Goal: Find specific page/section: Find specific page/section

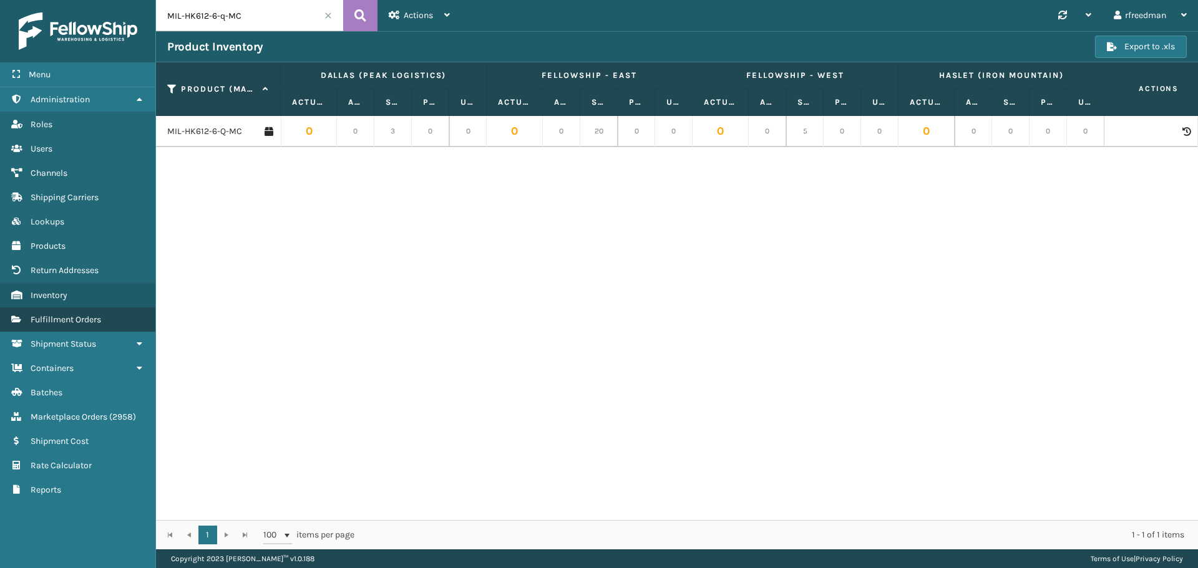
click at [63, 323] on span "Fulfillment Orders" at bounding box center [66, 319] width 71 height 11
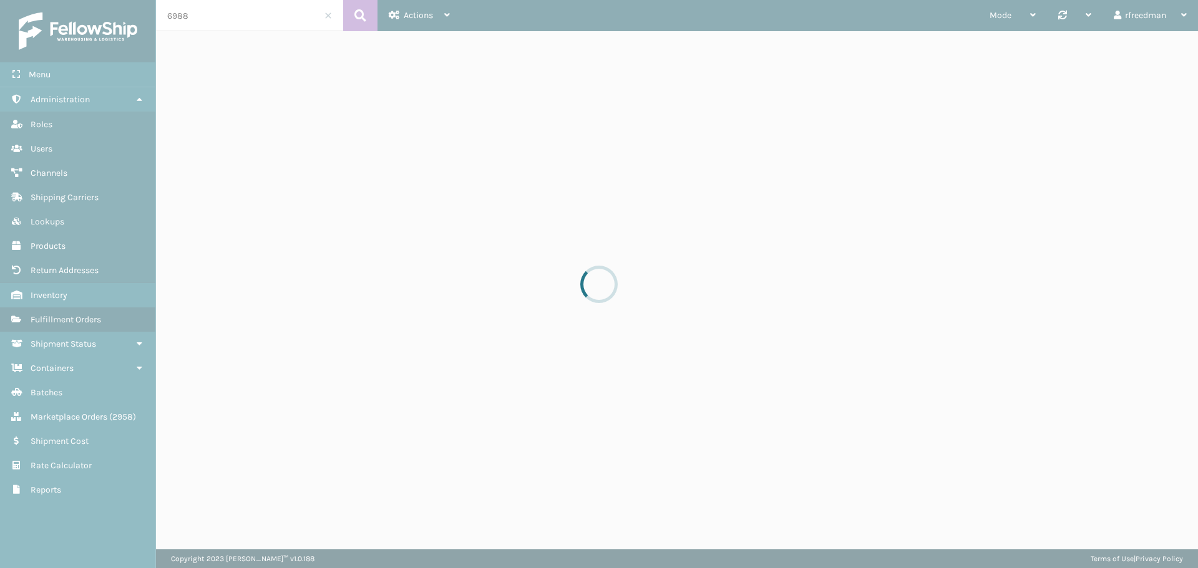
click at [51, 323] on div at bounding box center [599, 284] width 1198 height 568
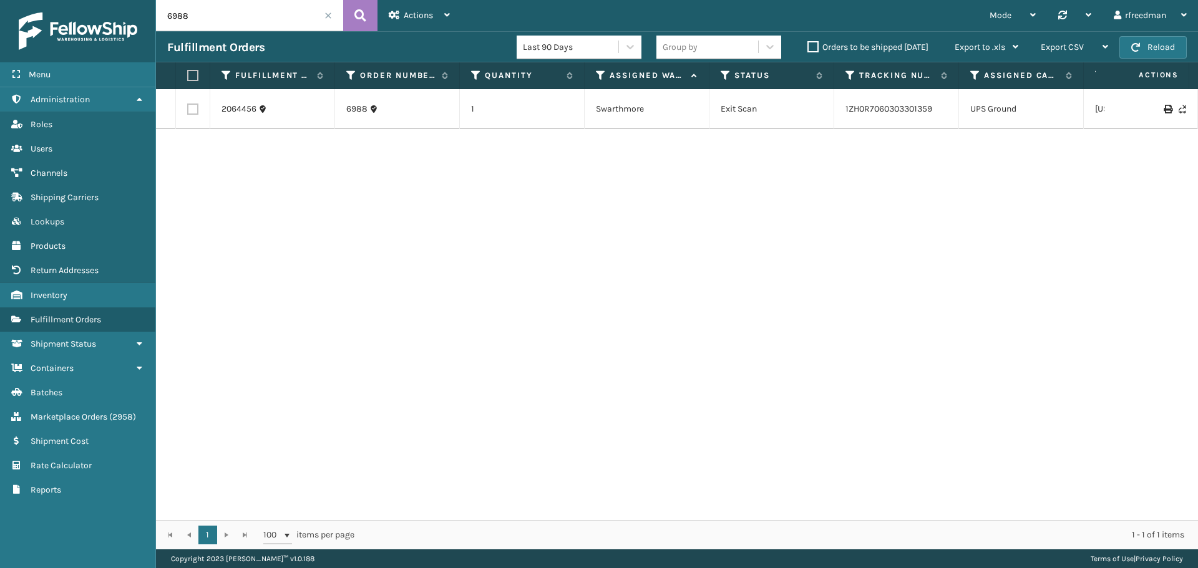
drag, startPoint x: 205, startPoint y: 21, endPoint x: 133, endPoint y: 17, distance: 72.5
click at [139, 0] on div "Menu Administration Roles Users Channels Shipping Carriers Lookups Products Ret…" at bounding box center [599, 0] width 1198 height 0
paste input "200013437803974"
type input "200013437803974"
click at [875, 102] on link "884235360605" at bounding box center [875, 102] width 61 height 11
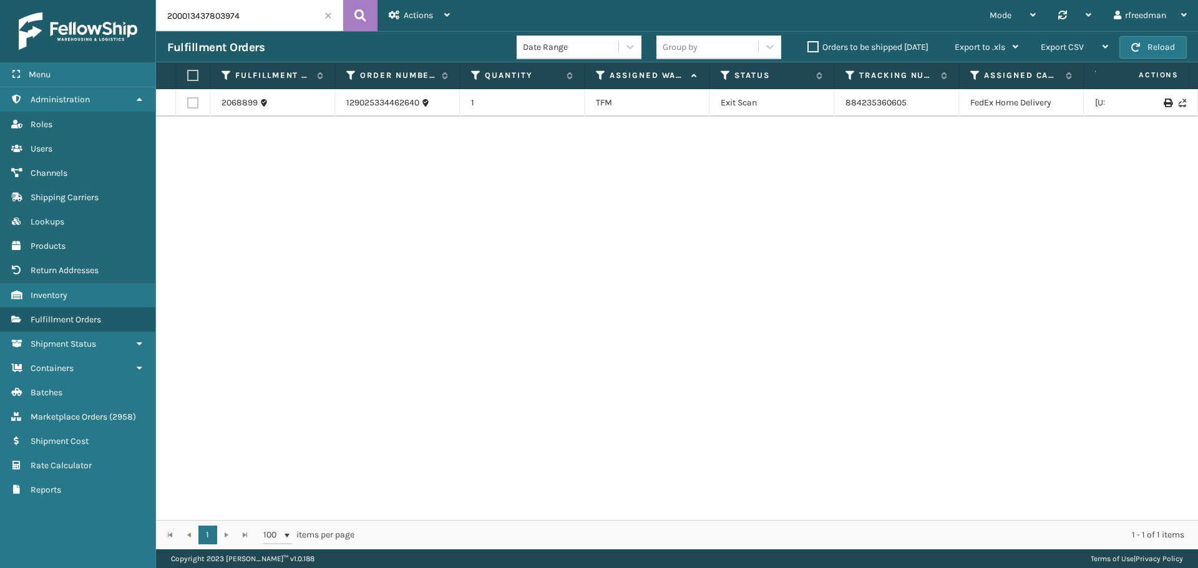
click at [911, 134] on div "2068899 129025334462640 1 TFM Exit Scan 884235360605 FedEx Home Delivery [US_ST…" at bounding box center [677, 304] width 1042 height 431
drag, startPoint x: 913, startPoint y: 98, endPoint x: 839, endPoint y: 111, distance: 75.4
click at [839, 111] on td "884235360605" at bounding box center [896, 102] width 125 height 27
copy link "884235360605"
click at [72, 294] on link "Inventory" at bounding box center [77, 295] width 155 height 24
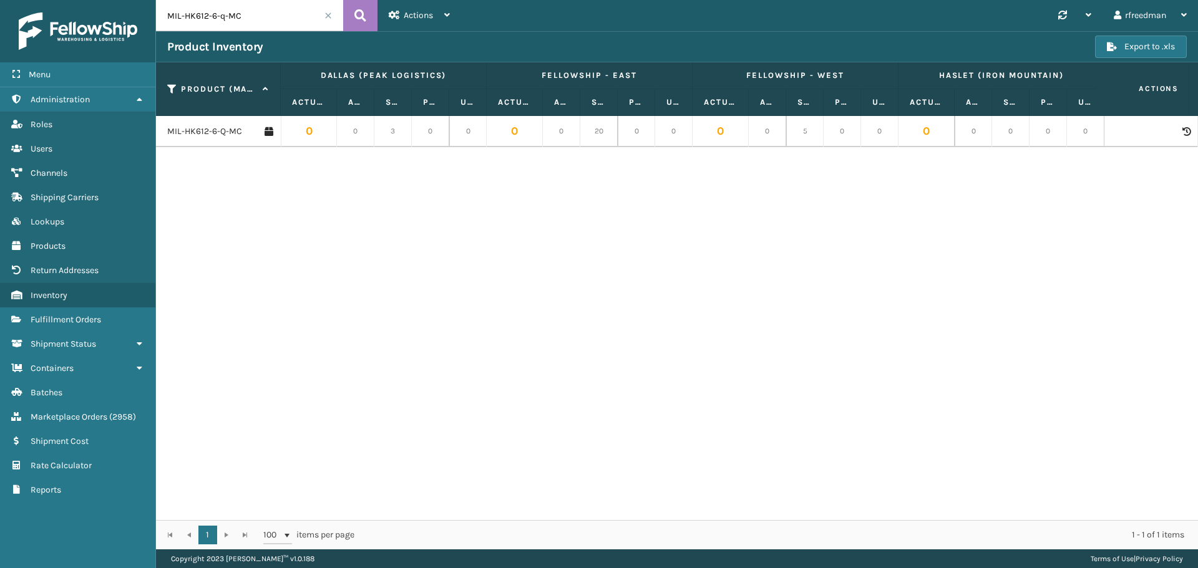
drag, startPoint x: 248, startPoint y: 19, endPoint x: 186, endPoint y: 22, distance: 62.5
click at [186, 22] on input "MIL-HK612-6-q-MC" at bounding box center [249, 15] width 187 height 31
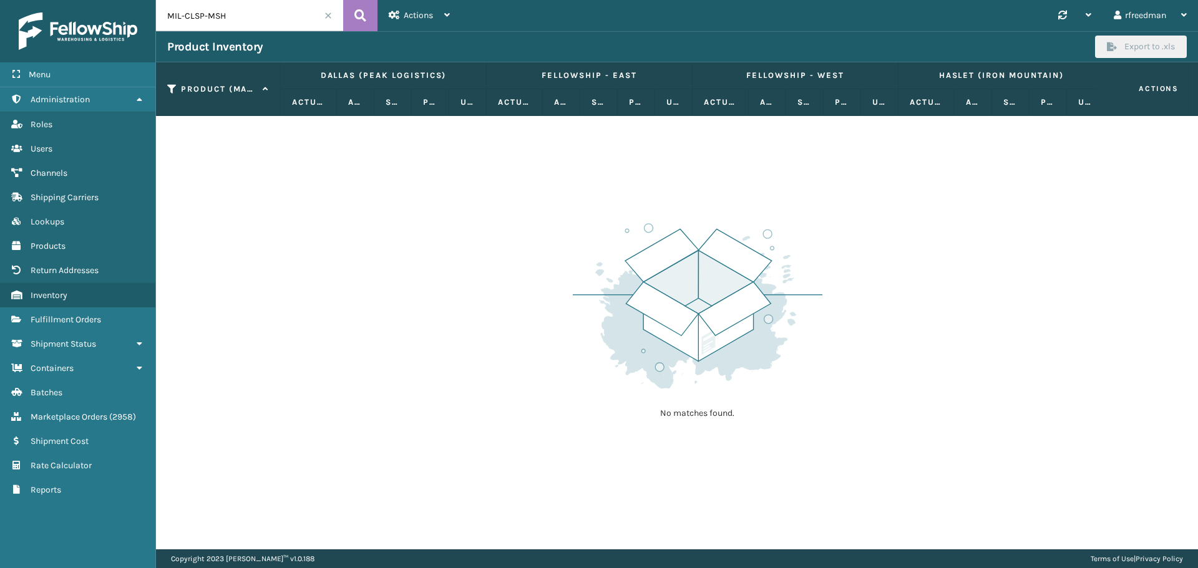
drag, startPoint x: 250, startPoint y: 21, endPoint x: 187, endPoint y: 26, distance: 63.3
click at [187, 26] on input "MIL-CLSP-MSH" at bounding box center [249, 15] width 187 height 31
click at [215, 16] on input "MIL-CLSP-MSH" at bounding box center [249, 15] width 187 height 31
drag, startPoint x: 226, startPoint y: 17, endPoint x: 90, endPoint y: 23, distance: 136.2
click at [90, 0] on div "Menu Administration Roles Users Channels Shipping Carriers Lookups Products Ret…" at bounding box center [599, 0] width 1198 height 0
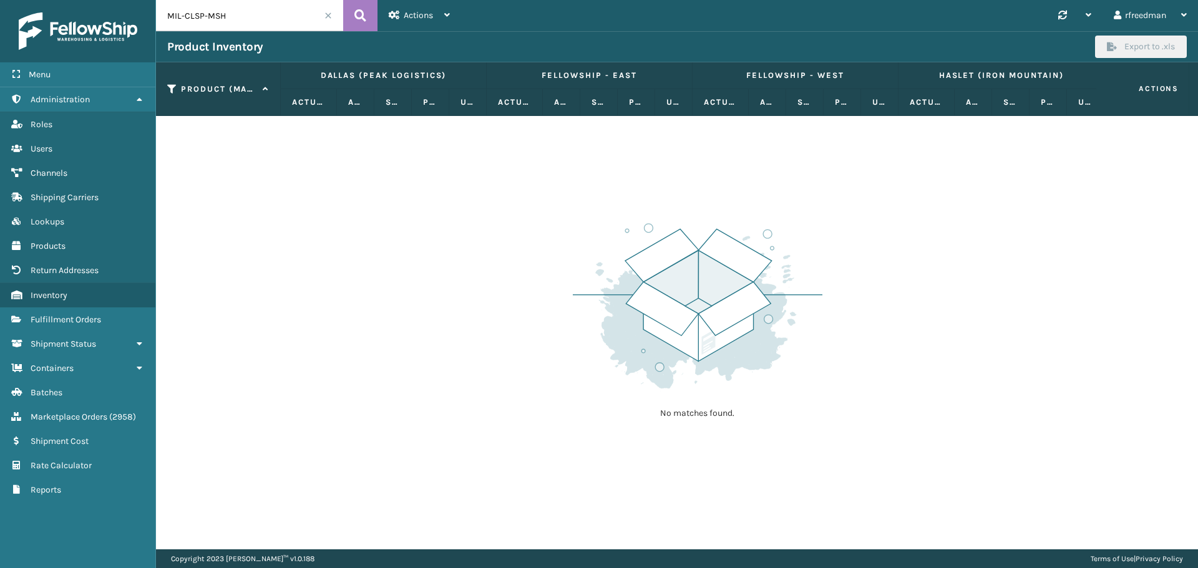
paste input "SL"
type input "MIL-CSLP-MSH"
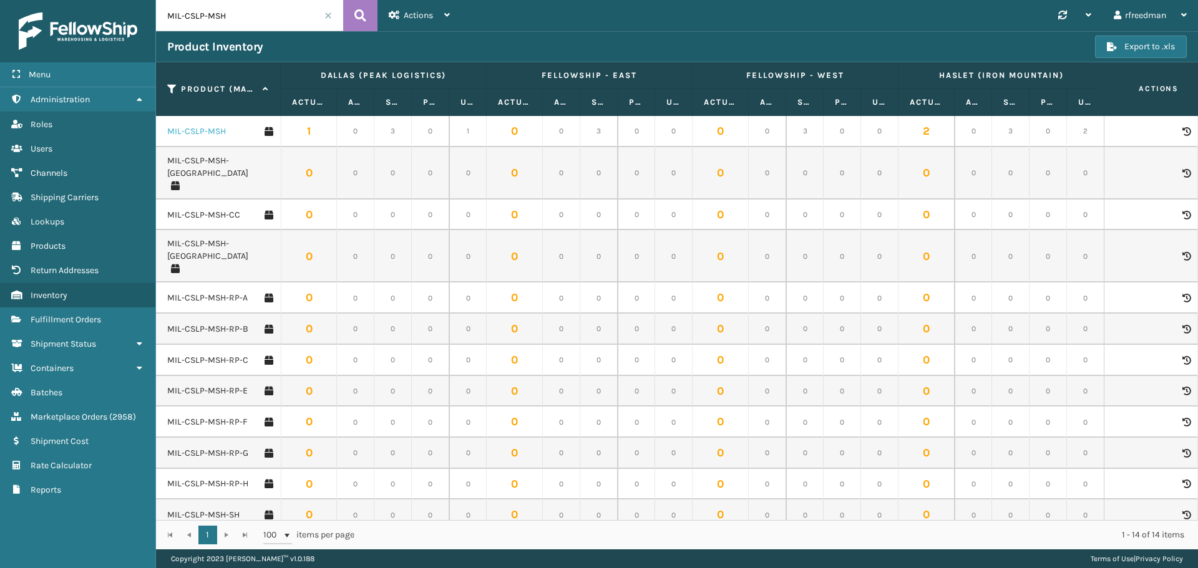
click at [204, 130] on link "MIL-CSLP-MSH" at bounding box center [196, 131] width 59 height 12
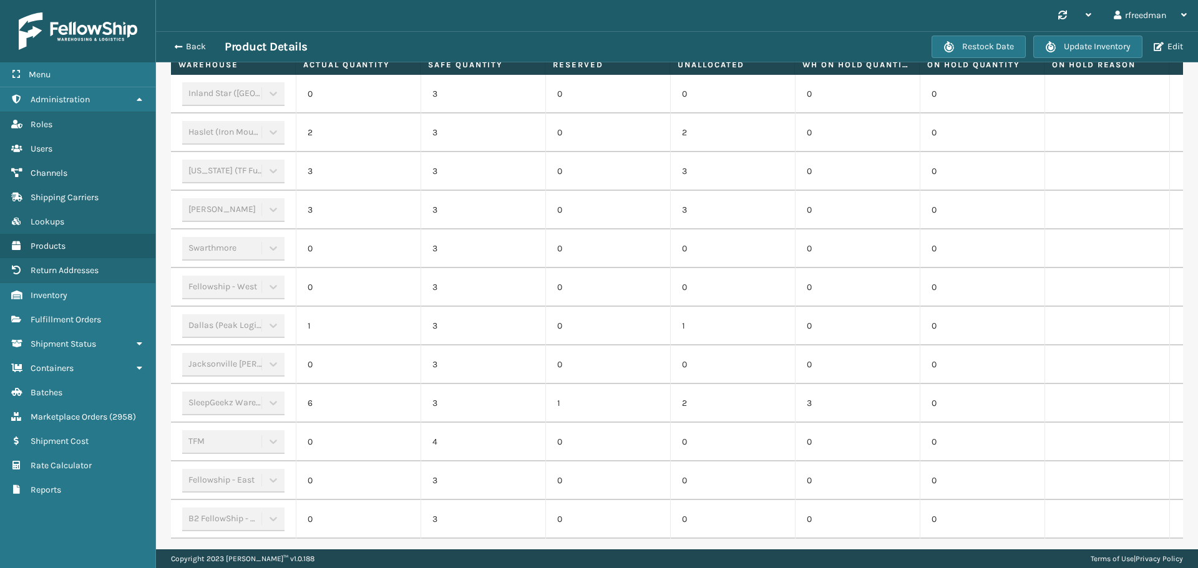
scroll to position [437, 0]
